Goal: Task Accomplishment & Management: Use online tool/utility

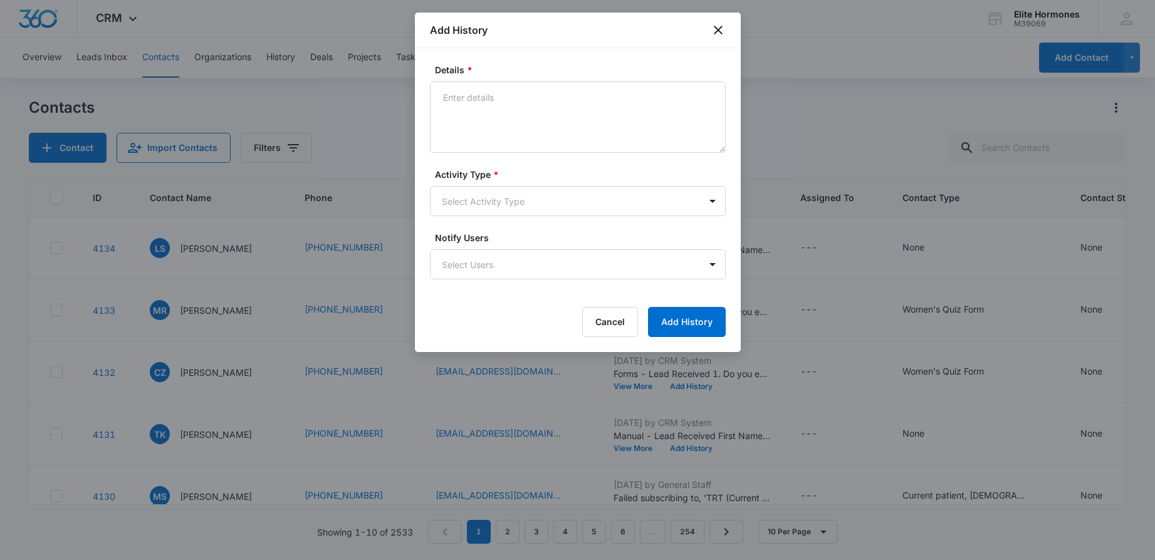
scroll to position [342, 0]
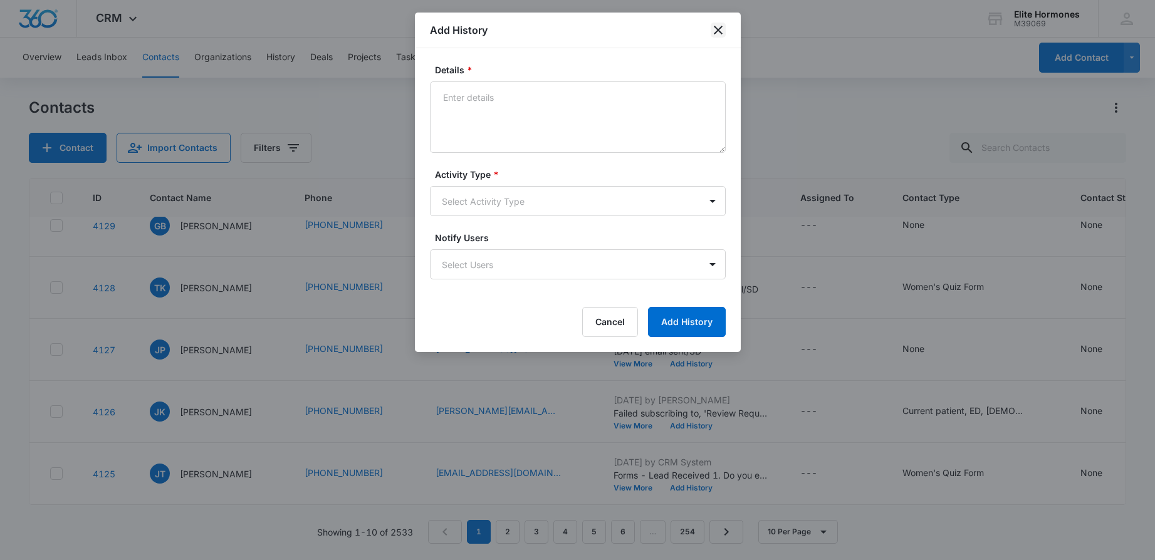
click at [717, 28] on icon "close" at bounding box center [718, 30] width 9 height 9
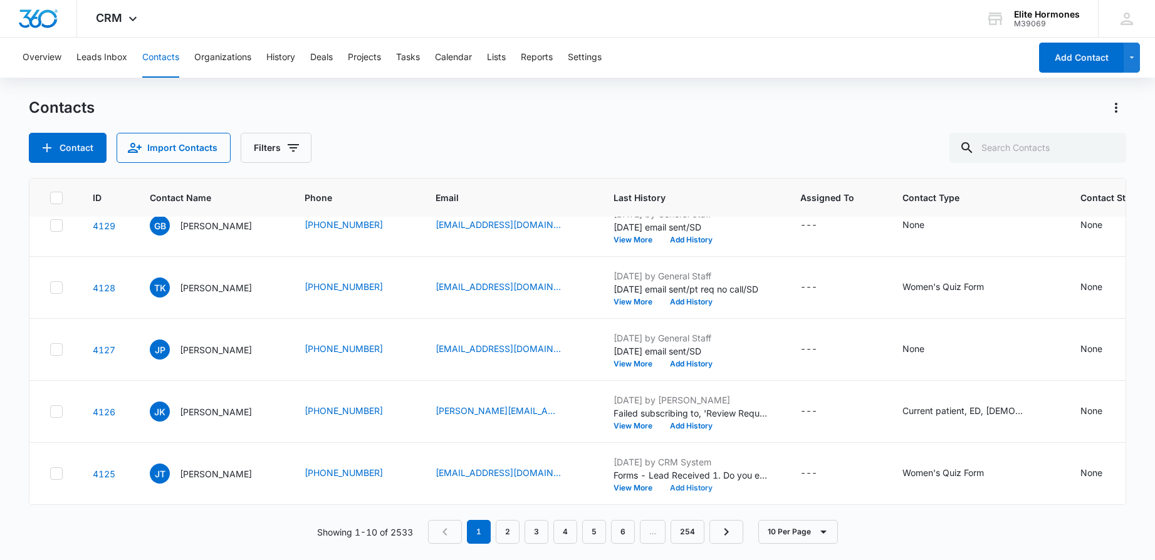
scroll to position [0, 0]
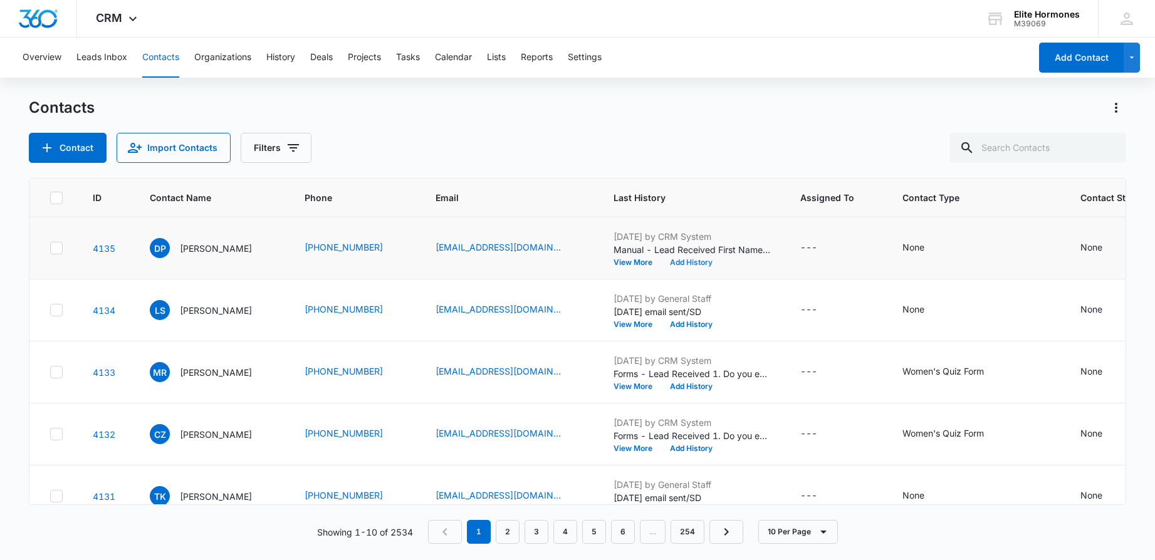
click at [670, 260] on button "Add History" at bounding box center [691, 263] width 60 height 8
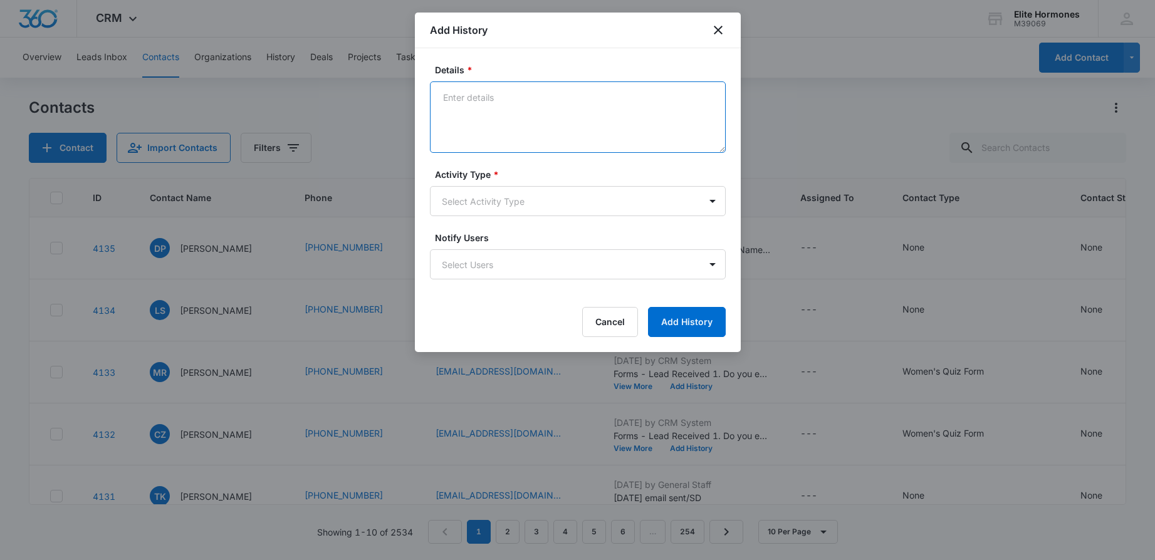
click at [534, 130] on textarea "Details *" at bounding box center [578, 116] width 296 height 71
type textarea "[DATE] email sent/SD"
click at [646, 212] on body "CRM Apps Reputation Websites Forms CRM Email Social Content Ads Intelligence Fi…" at bounding box center [577, 280] width 1155 height 560
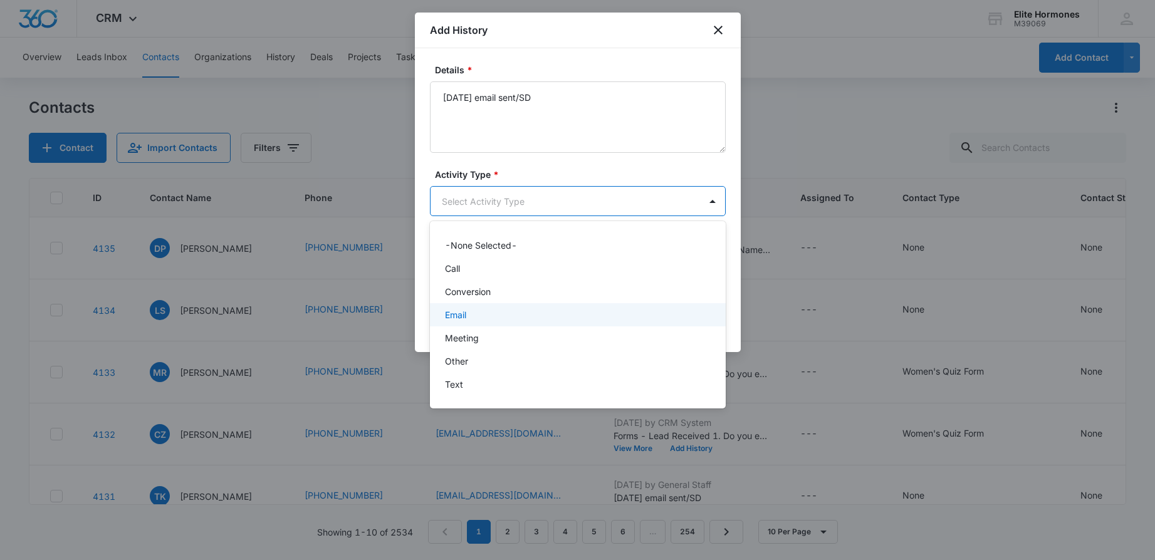
click at [616, 311] on div "Email" at bounding box center [576, 314] width 263 height 13
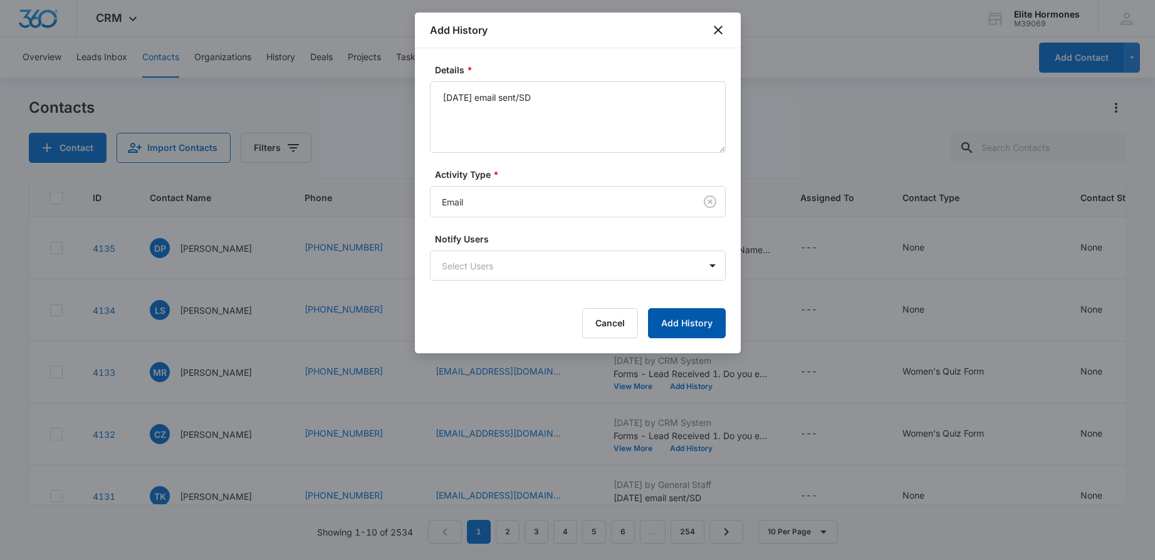
click at [684, 315] on button "Add History" at bounding box center [687, 323] width 78 height 30
click at [717, 29] on icon "close" at bounding box center [718, 30] width 9 height 9
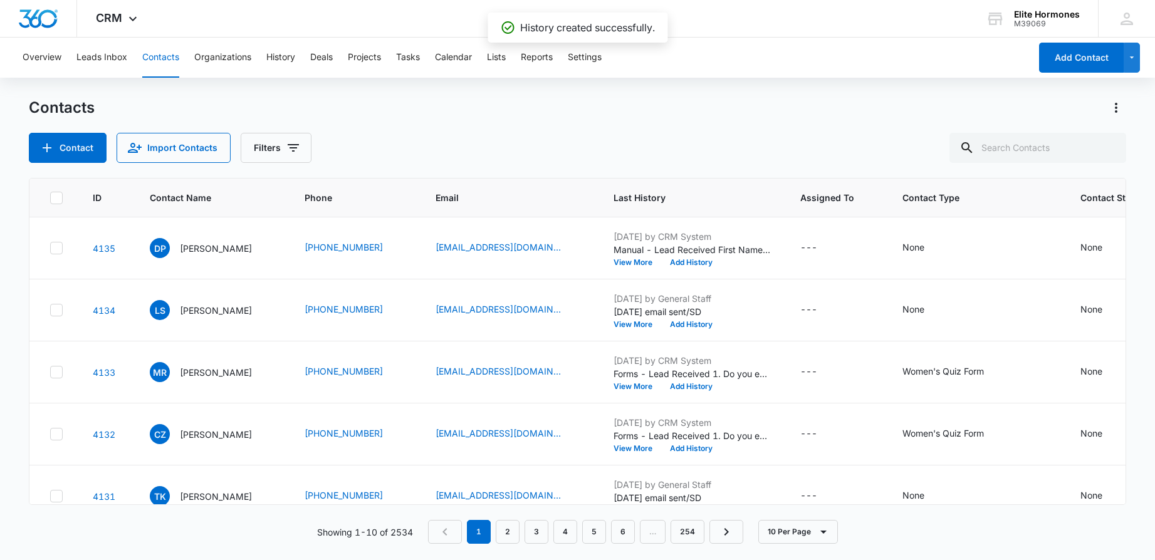
click at [824, 117] on div "Contacts" at bounding box center [577, 108] width 1097 height 20
